Goal: Task Accomplishment & Management: Use online tool/utility

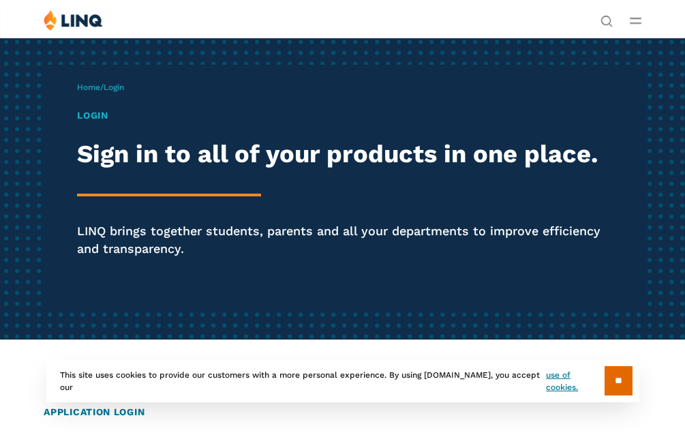
click at [100, 118] on h1 "Login" at bounding box center [342, 115] width 531 height 14
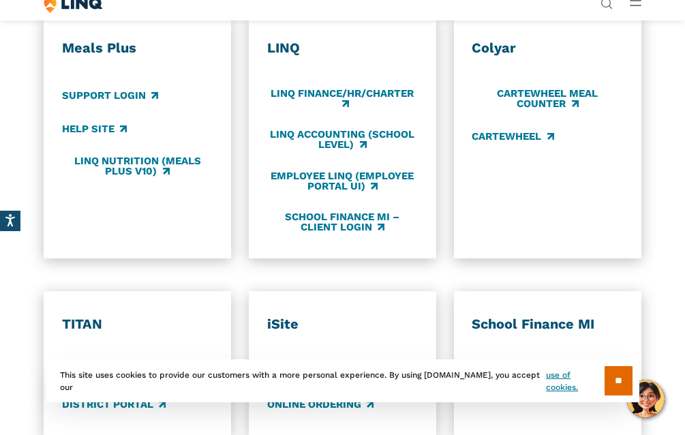
scroll to position [614, 0]
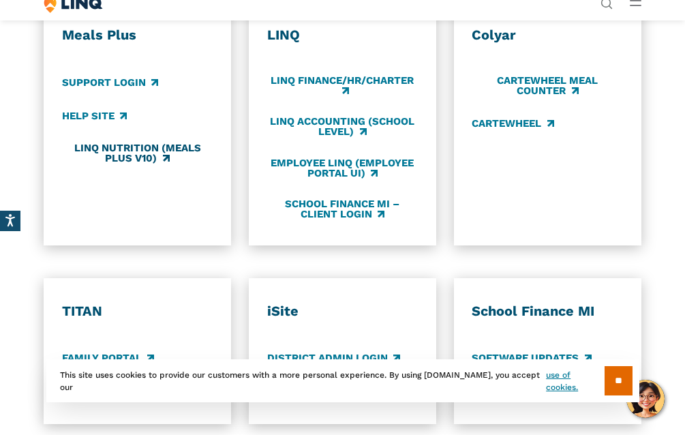
click at [130, 152] on link "LINQ Nutrition (Meals Plus v10)" at bounding box center [137, 153] width 151 height 22
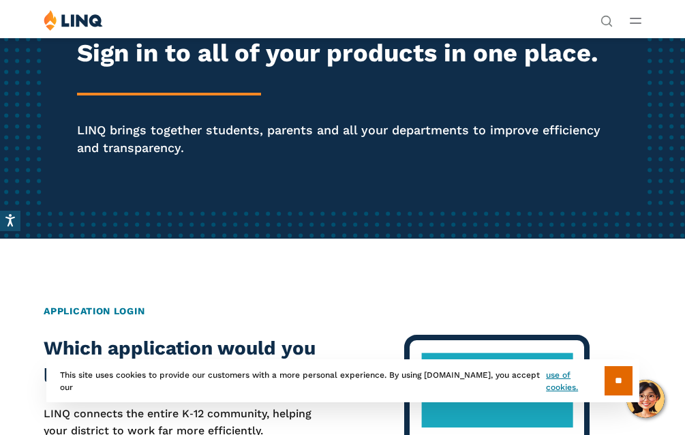
scroll to position [0, 0]
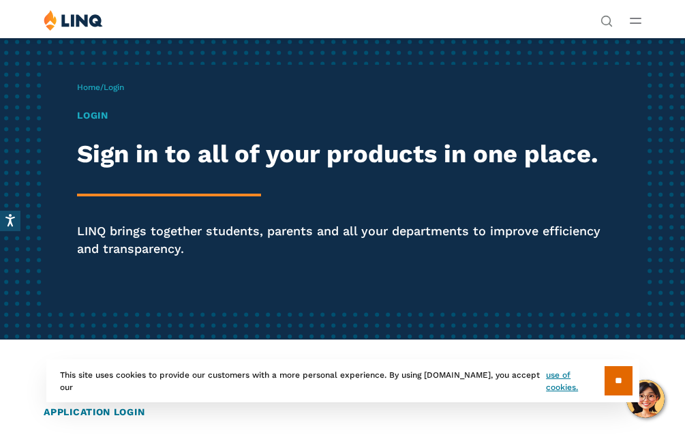
click at [639, 24] on button "Open Main Menu" at bounding box center [636, 20] width 12 height 15
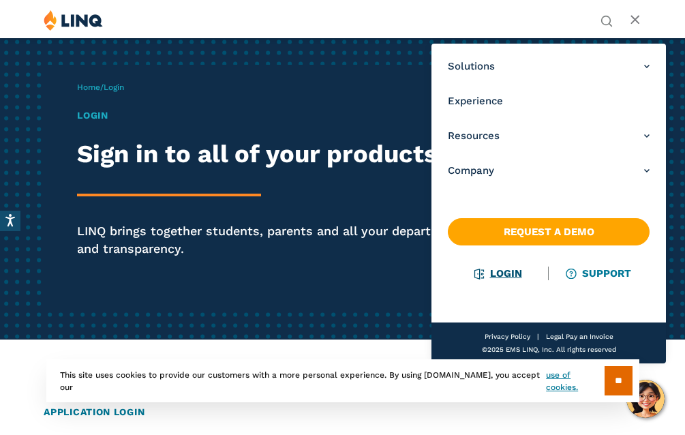
click at [503, 275] on link "Login" at bounding box center [498, 273] width 47 height 12
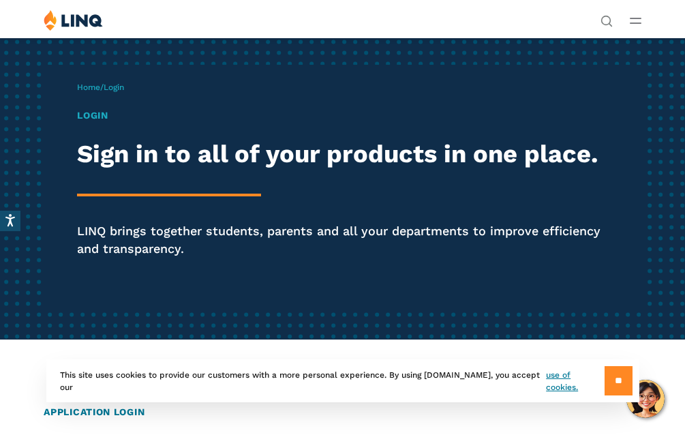
click at [610, 380] on input "**" at bounding box center [619, 380] width 28 height 29
